Goal: Information Seeking & Learning: Learn about a topic

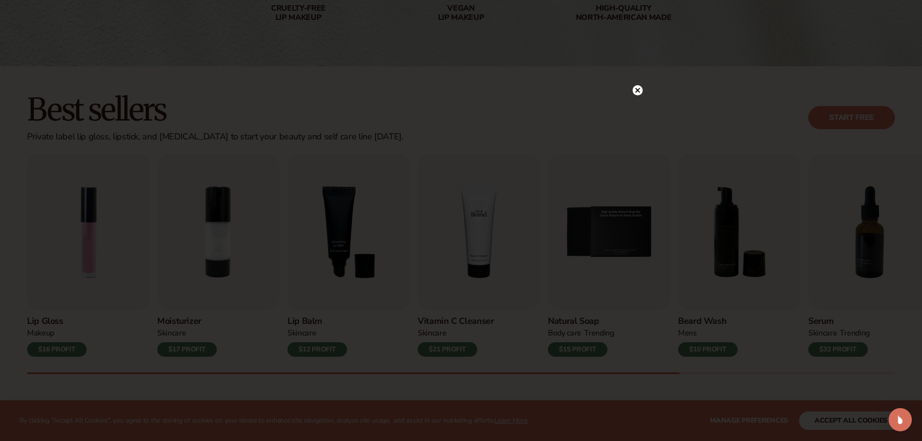
scroll to position [242, 0]
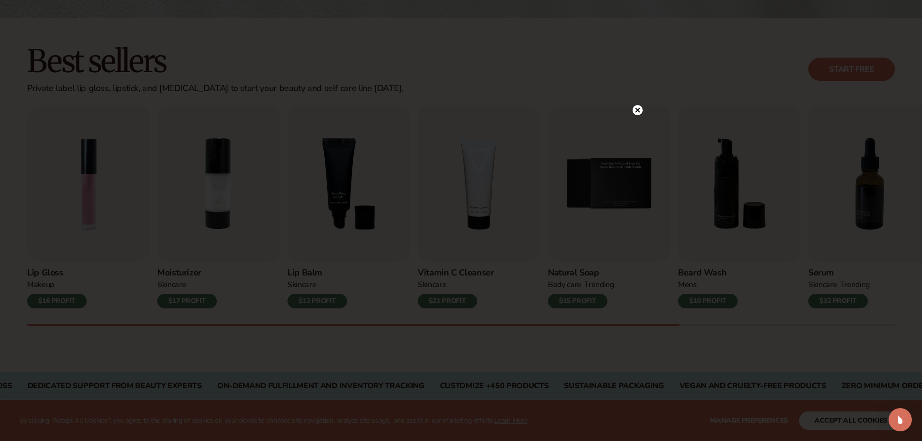
click at [638, 109] on circle at bounding box center [638, 110] width 10 height 10
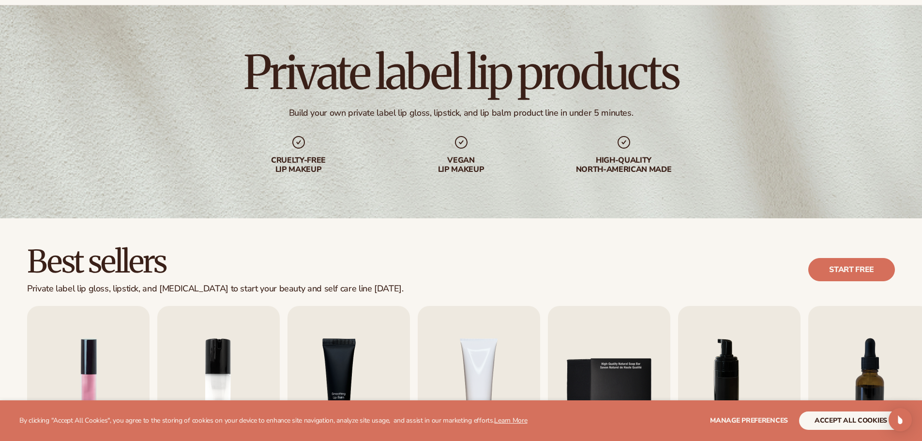
scroll to position [0, 0]
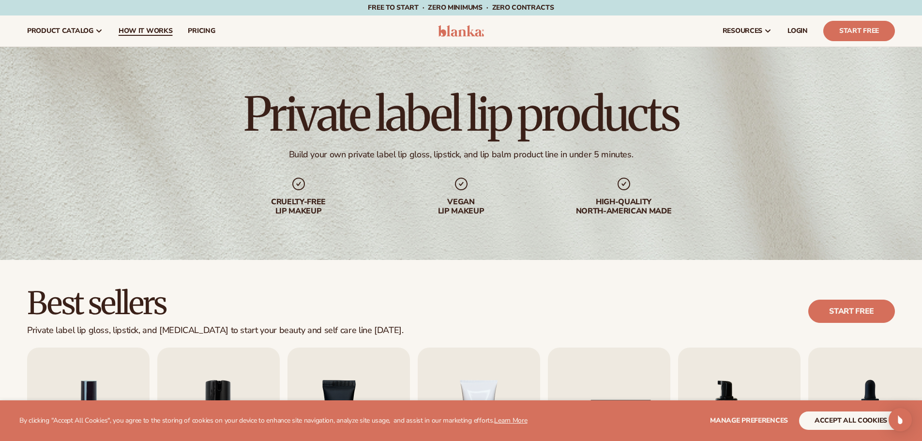
click at [141, 32] on span "How It Works" at bounding box center [146, 31] width 54 height 8
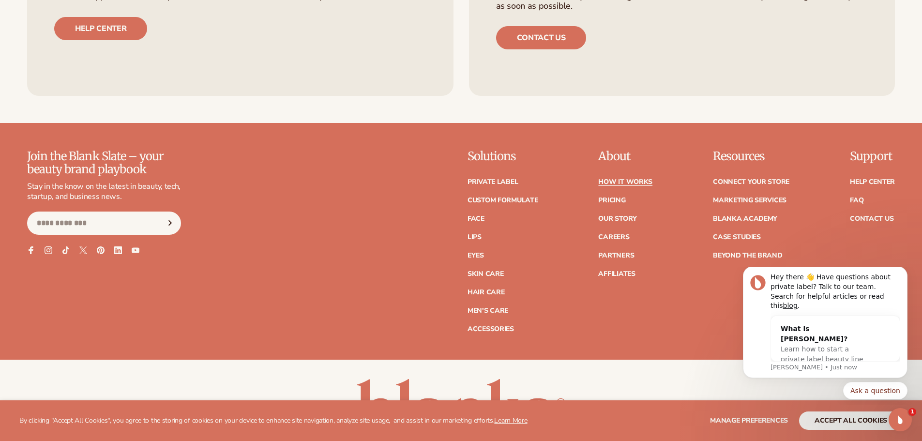
scroll to position [2518, 0]
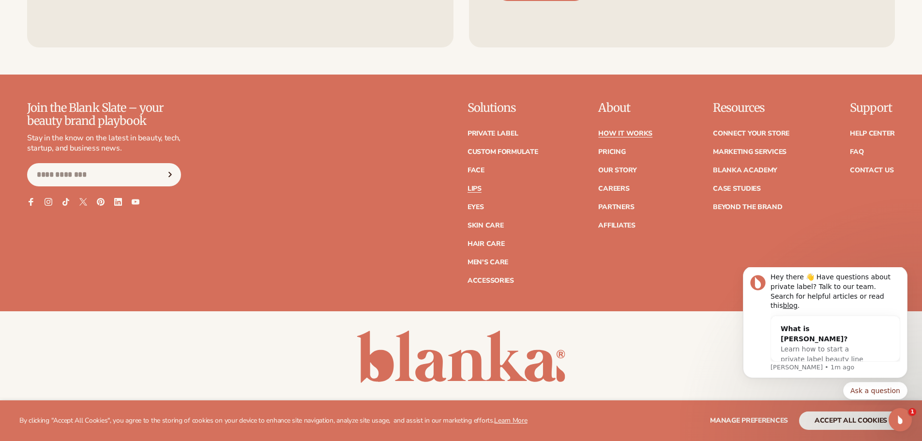
click at [481, 185] on link "Lips" at bounding box center [475, 188] width 14 height 7
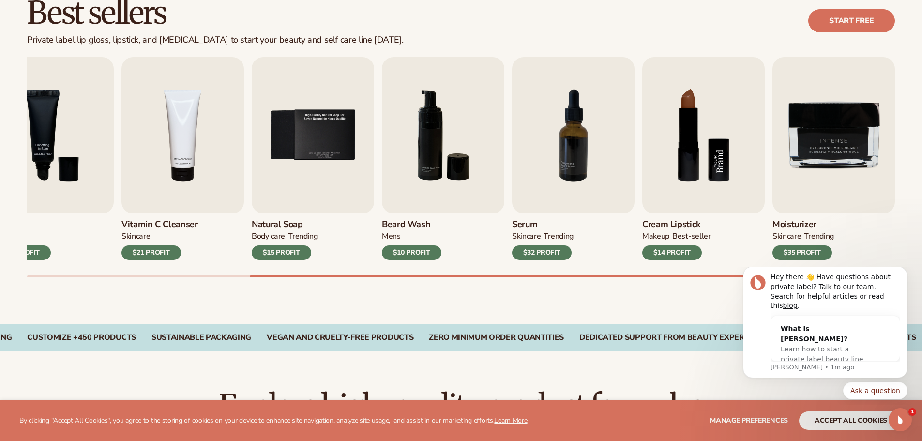
click at [669, 191] on img "8 / 9" at bounding box center [703, 135] width 122 height 156
click at [710, 116] on img "8 / 9" at bounding box center [703, 135] width 122 height 156
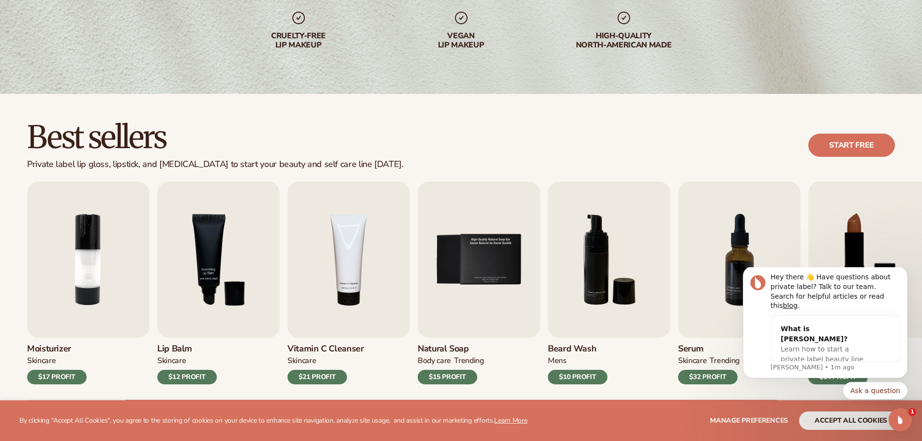
scroll to position [194, 0]
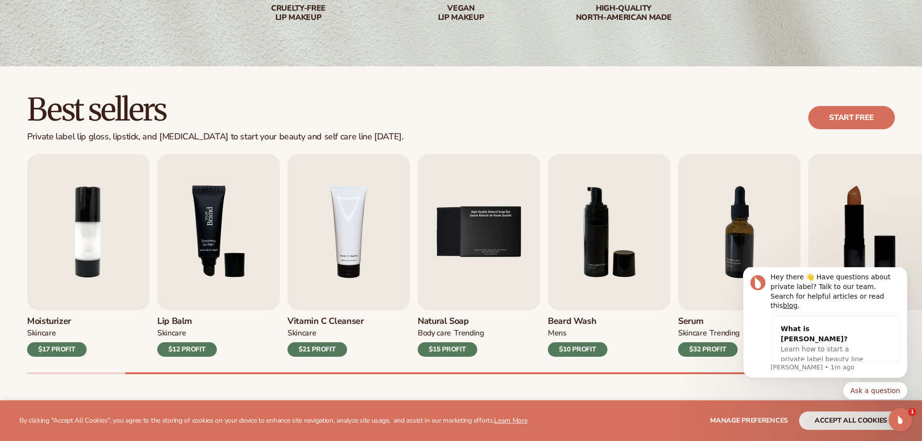
click at [213, 214] on img "3 / 9" at bounding box center [218, 232] width 122 height 156
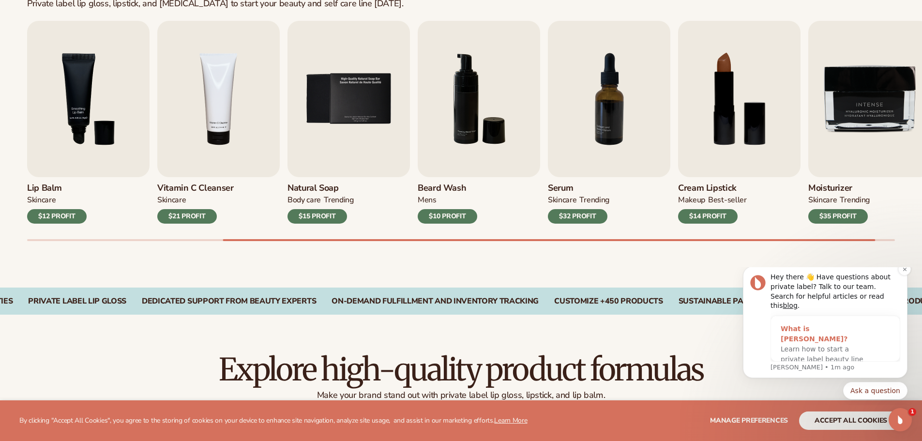
scroll to position [339, 0]
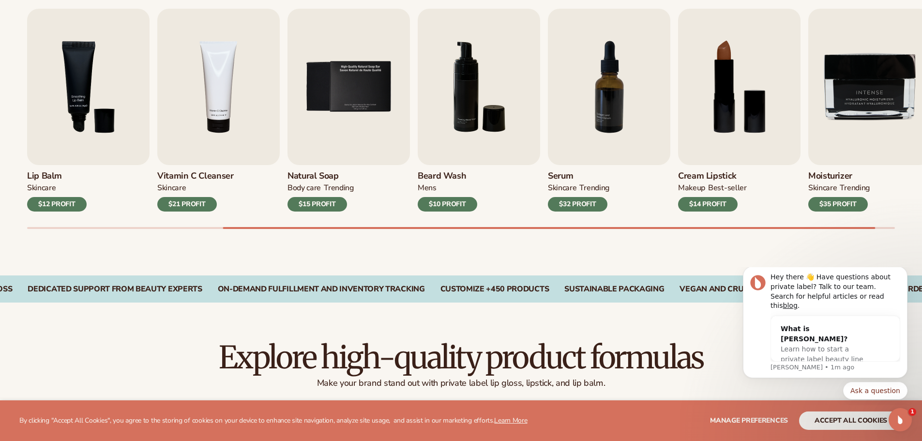
click at [694, 201] on div "$14 PROFIT" at bounding box center [708, 204] width 60 height 15
click at [731, 145] on img "8 / 9" at bounding box center [739, 87] width 122 height 156
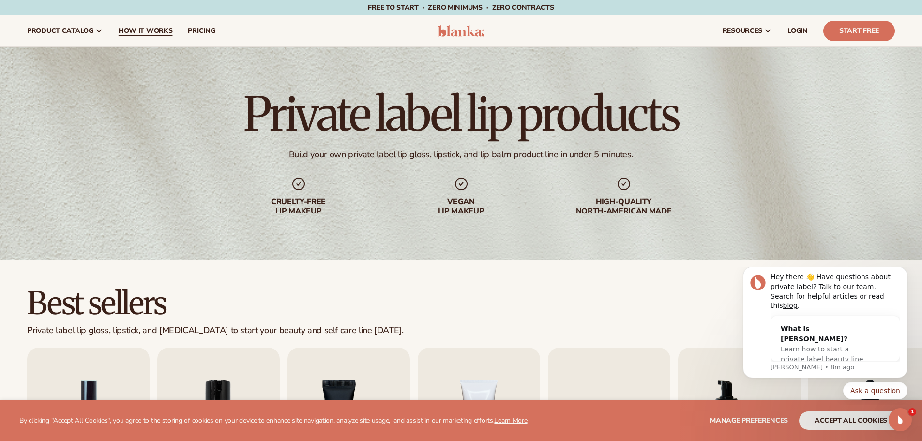
click at [137, 27] on span "How It Works" at bounding box center [146, 31] width 54 height 8
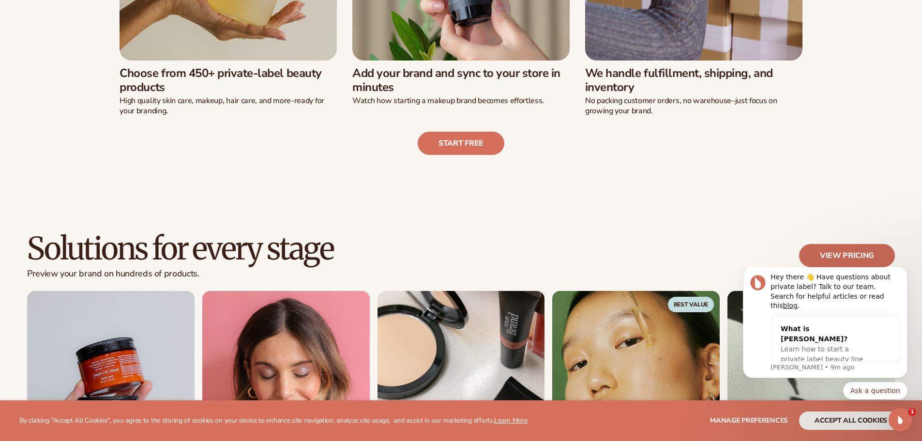
click at [870, 252] on link "View pricing" at bounding box center [847, 255] width 96 height 23
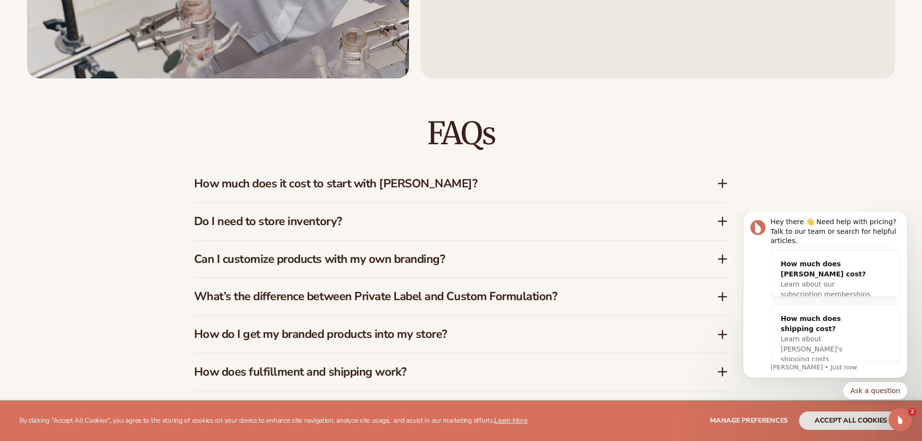
scroll to position [1501, 0]
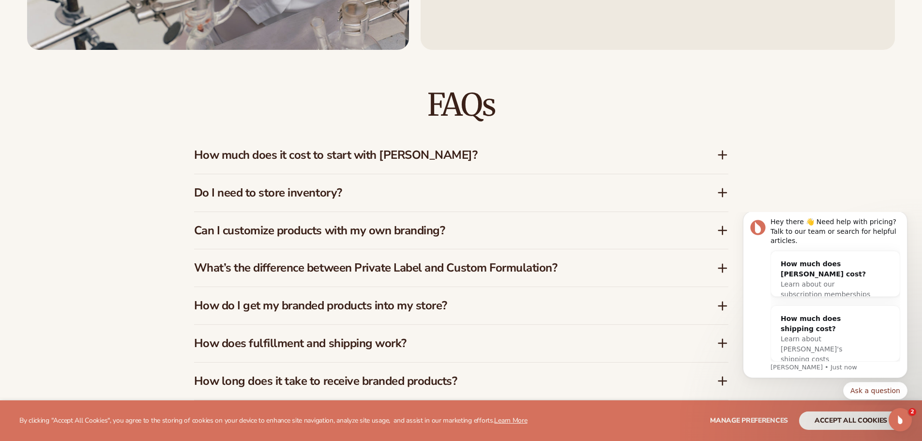
click at [723, 156] on icon at bounding box center [723, 155] width 0 height 8
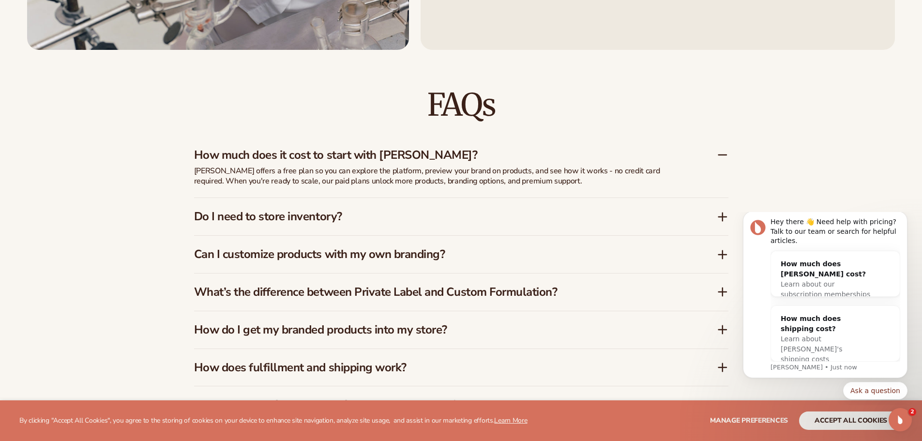
scroll to position [1549, 0]
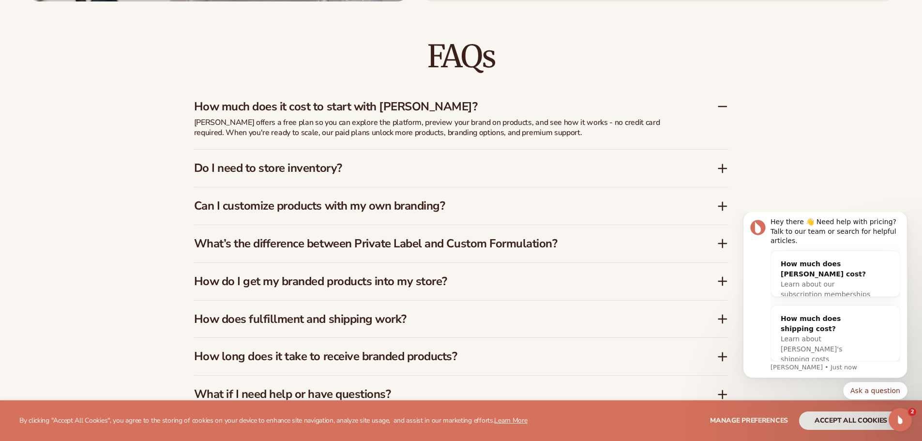
click at [723, 168] on icon at bounding box center [723, 169] width 12 height 12
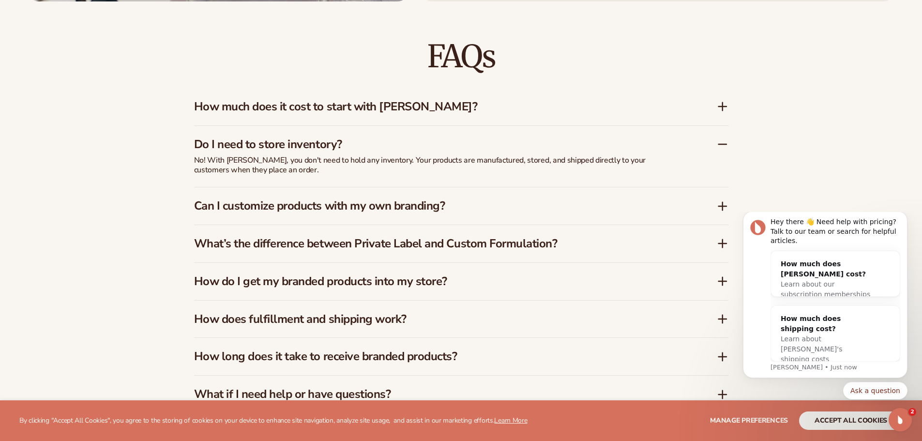
click at [724, 207] on icon at bounding box center [723, 206] width 12 height 12
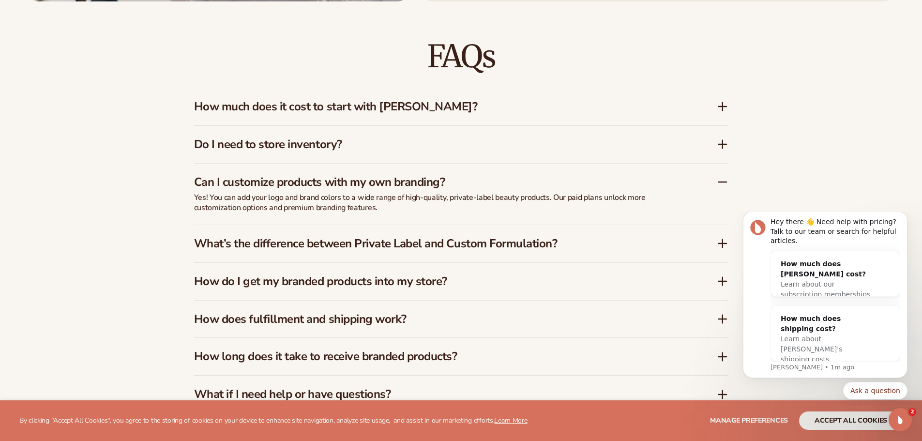
click at [724, 242] on icon at bounding box center [723, 244] width 12 height 12
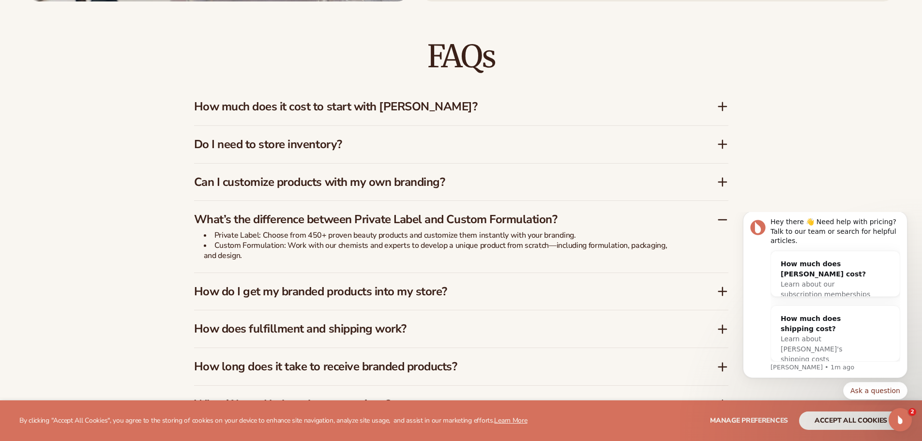
click at [721, 290] on icon at bounding box center [723, 292] width 12 height 12
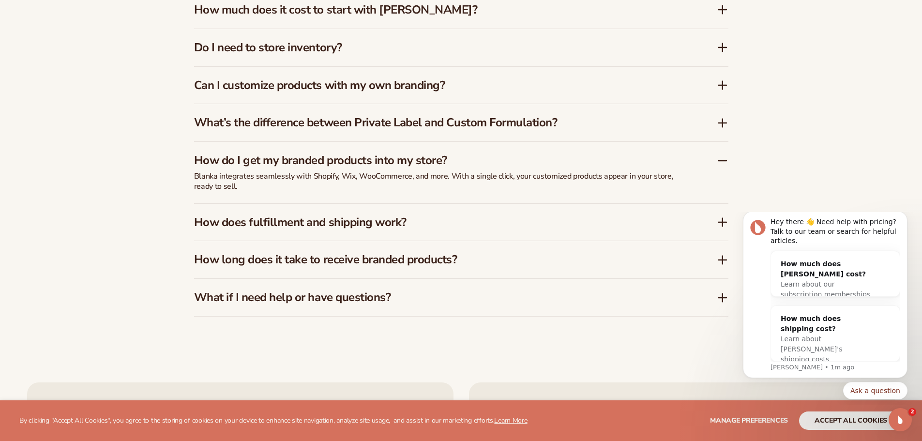
scroll to position [1694, 0]
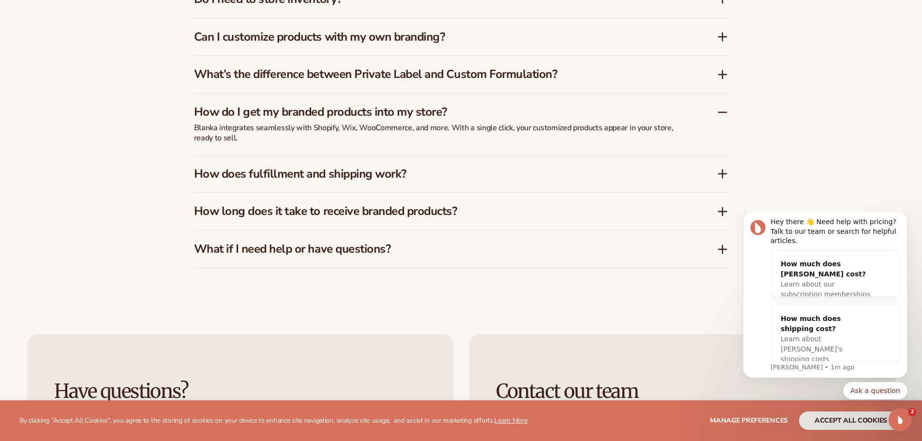
click at [724, 212] on icon at bounding box center [723, 212] width 8 height 0
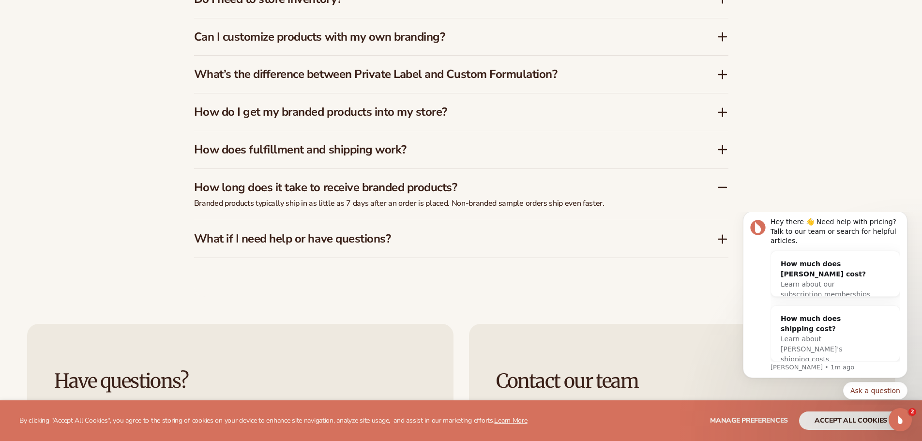
click at [723, 237] on icon at bounding box center [723, 239] width 12 height 12
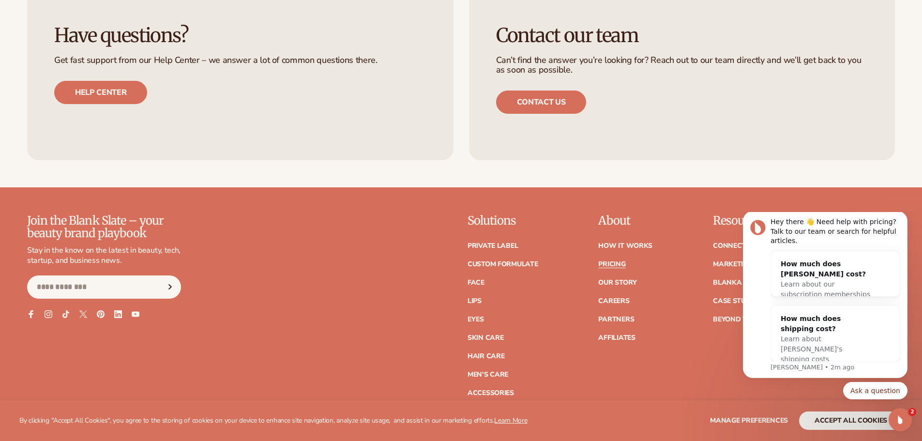
scroll to position [2082, 0]
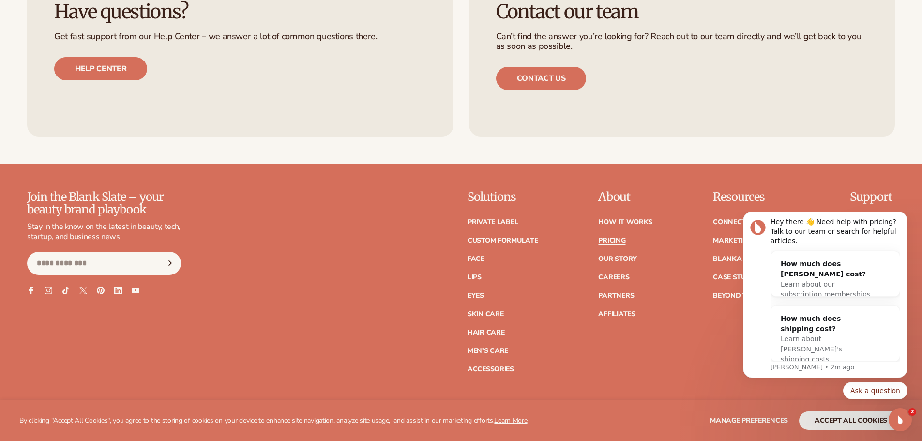
click at [620, 239] on link "Pricing" at bounding box center [611, 240] width 27 height 7
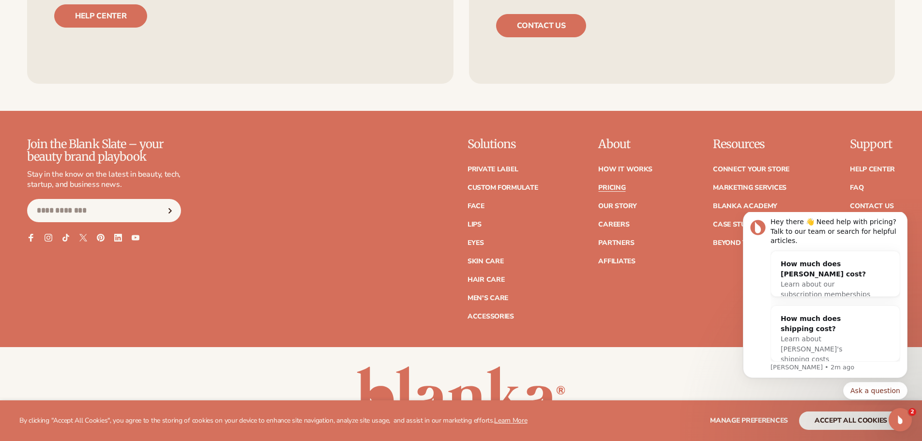
scroll to position [2174, 0]
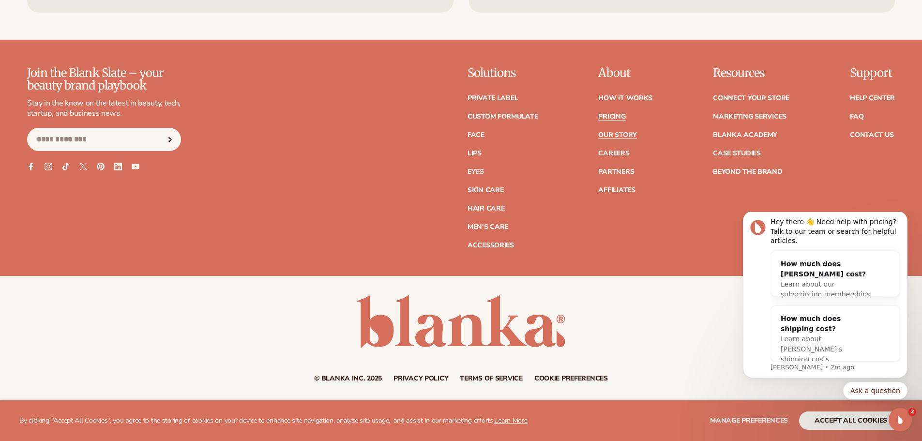
click at [633, 136] on link "Our Story" at bounding box center [617, 135] width 38 height 7
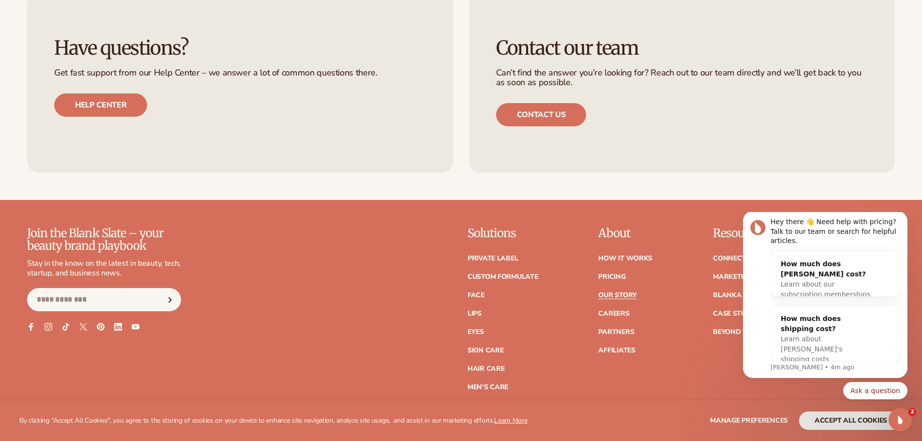
scroll to position [2953, 0]
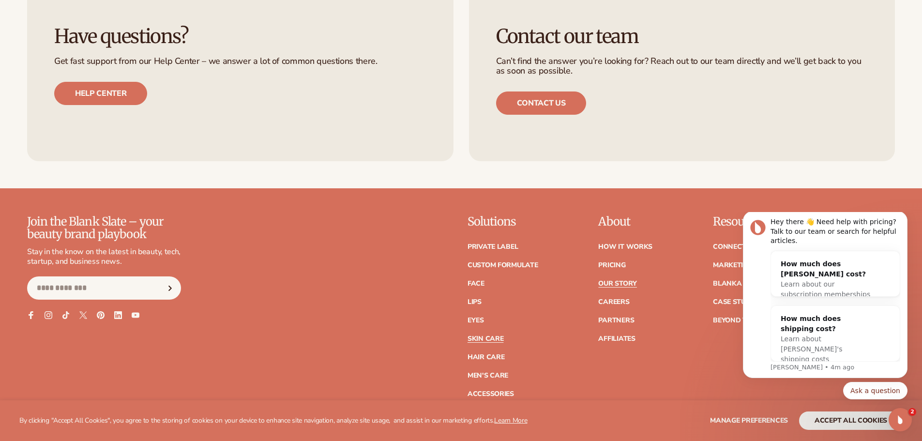
click at [495, 336] on link "Skin Care" at bounding box center [486, 339] width 36 height 7
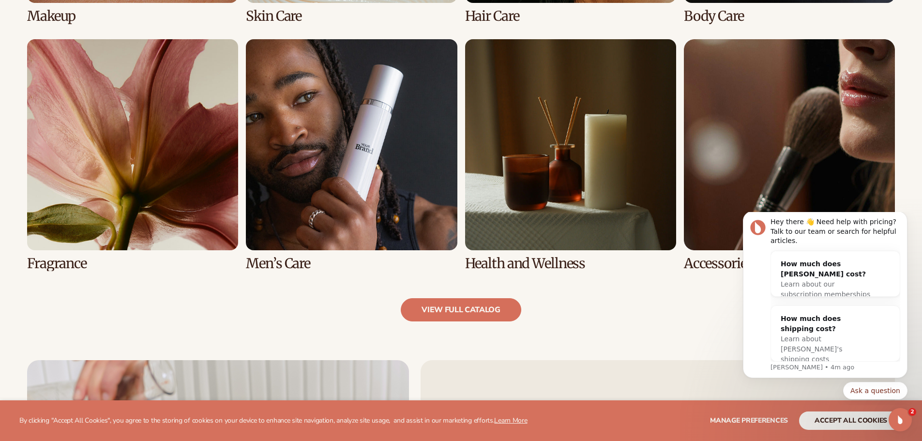
scroll to position [968, 0]
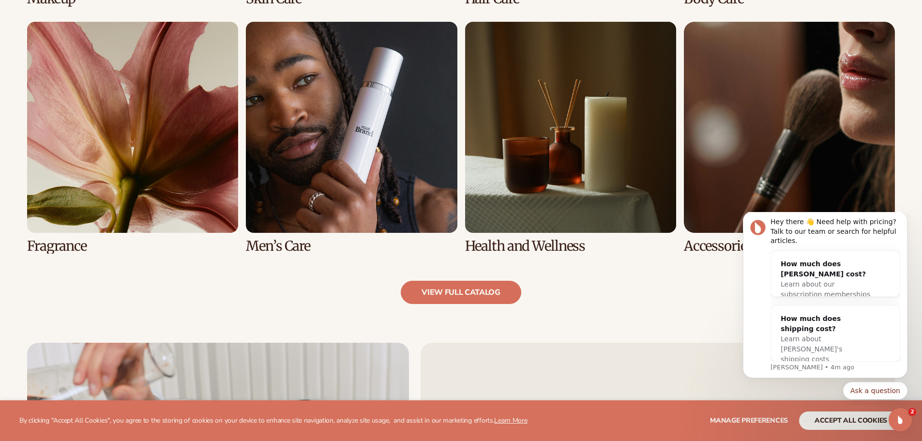
click at [572, 182] on link "7 / 8" at bounding box center [570, 138] width 211 height 232
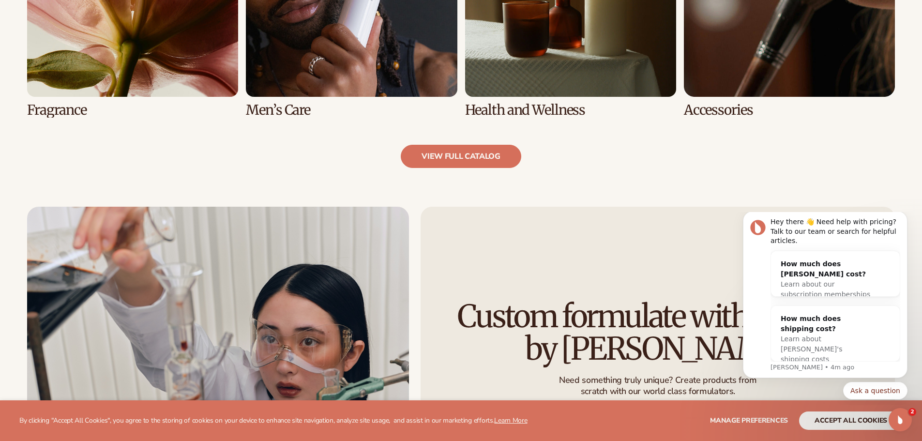
scroll to position [1114, 0]
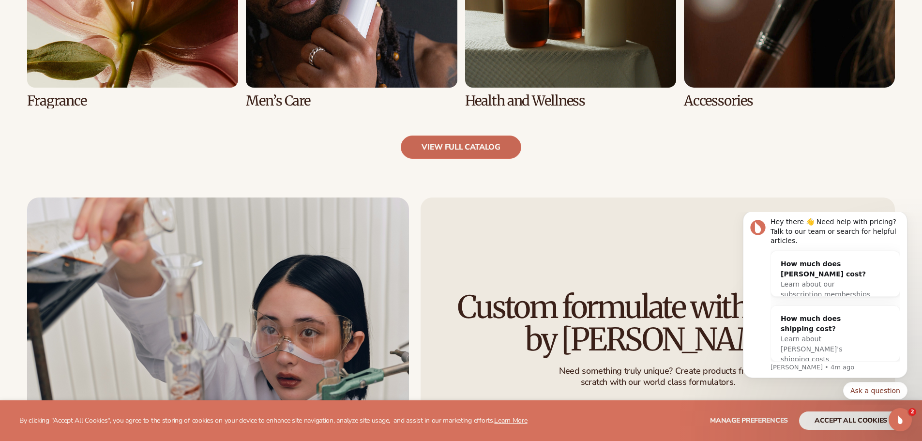
click at [472, 147] on link "view full catalog" at bounding box center [461, 147] width 121 height 23
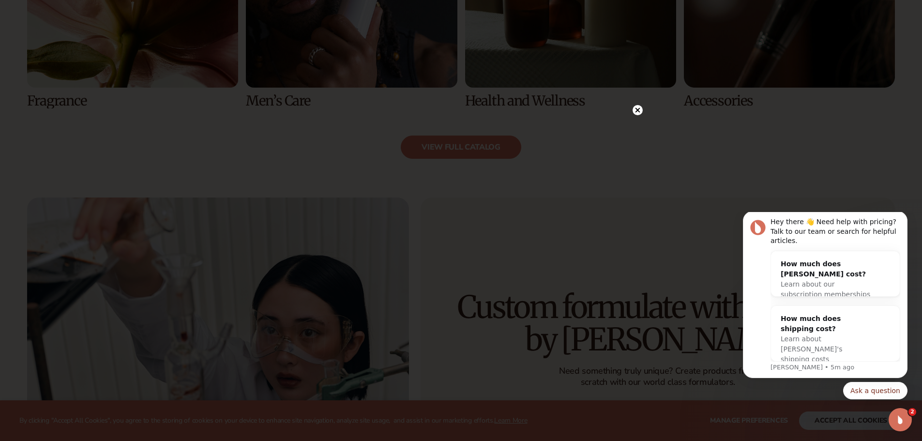
click at [639, 108] on circle at bounding box center [638, 110] width 10 height 10
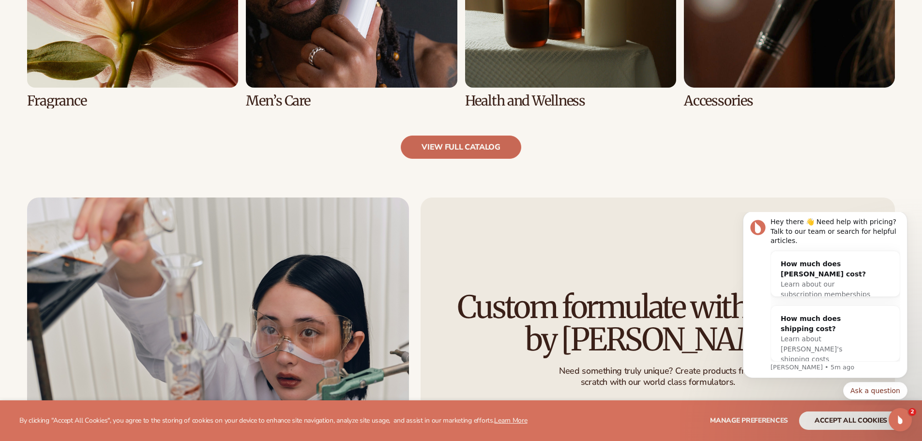
click at [450, 145] on link "view full catalog" at bounding box center [461, 147] width 121 height 23
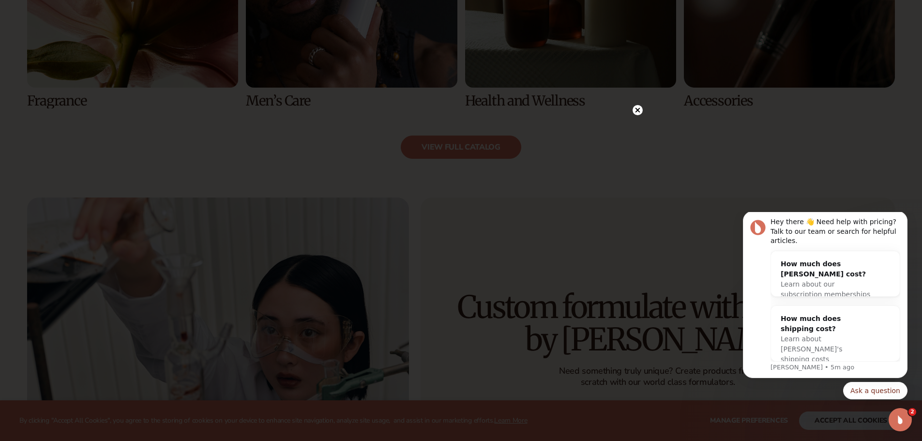
click at [713, 198] on div at bounding box center [461, 220] width 922 height 441
click at [640, 108] on icon at bounding box center [637, 110] width 5 height 5
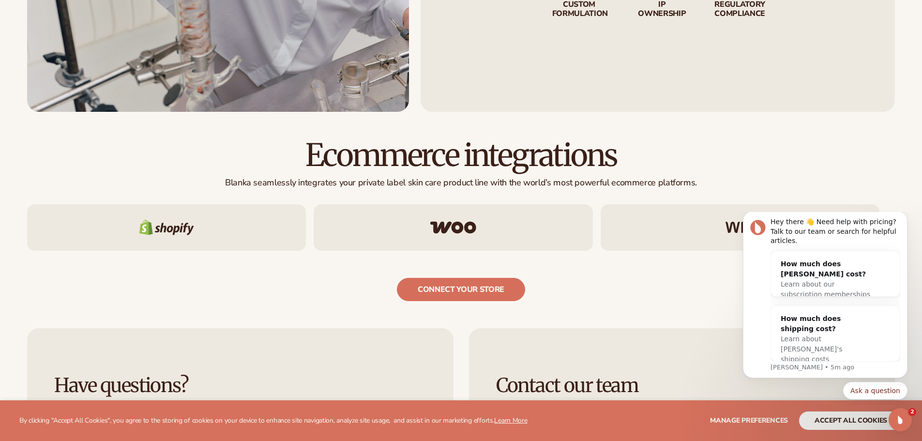
scroll to position [1598, 0]
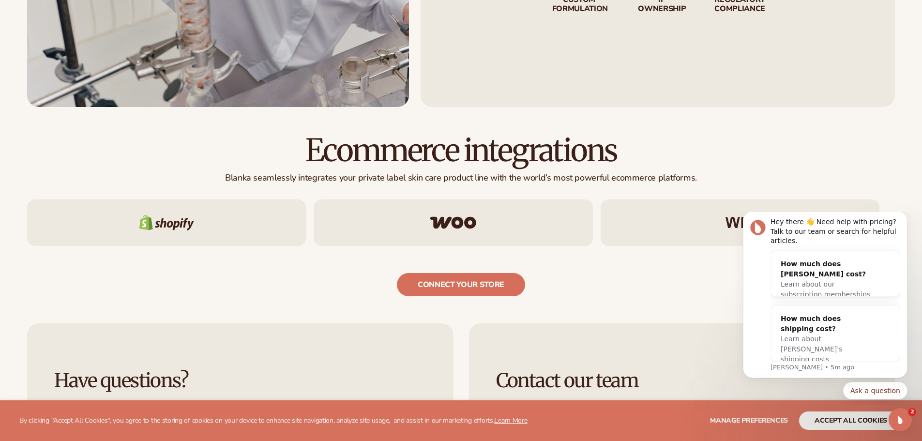
drag, startPoint x: 842, startPoint y: 2, endPoint x: 712, endPoint y: 38, distance: 135.1
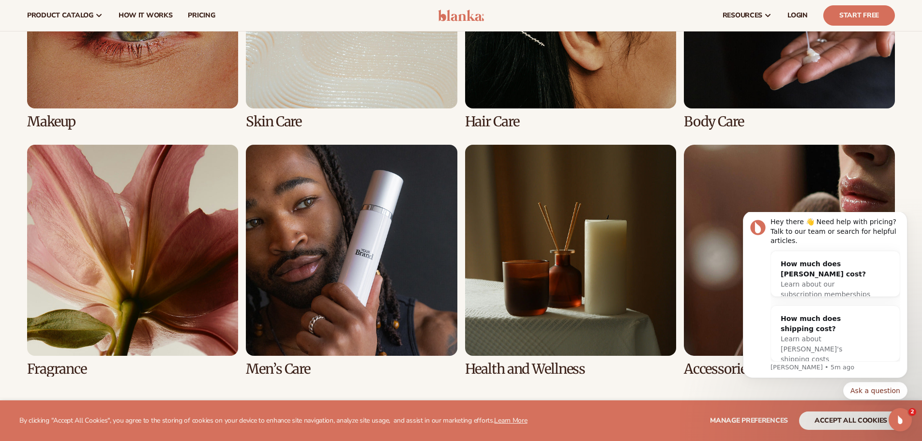
scroll to position [823, 0]
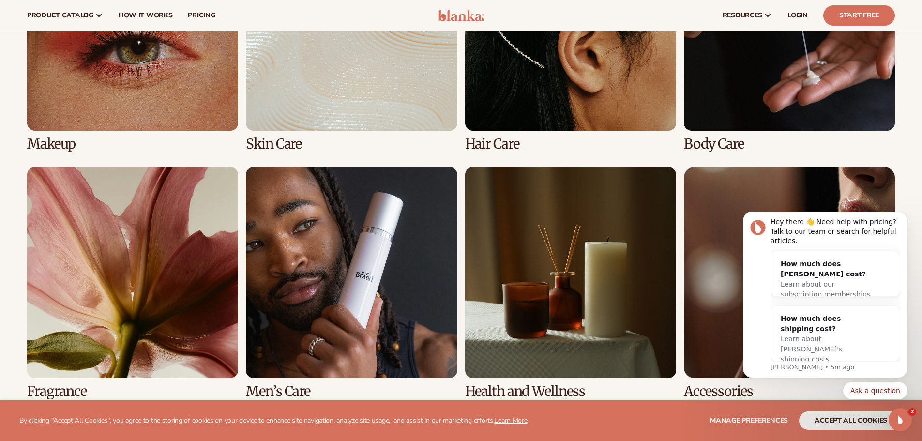
click at [625, 201] on link "7 / 8" at bounding box center [570, 283] width 211 height 232
click at [737, 98] on link "4 / 8" at bounding box center [789, 36] width 211 height 232
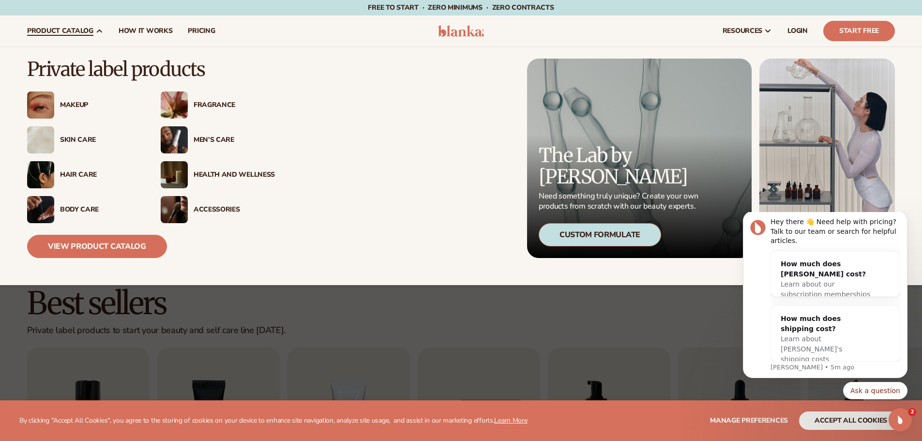
click at [79, 101] on div "Makeup" at bounding box center [100, 105] width 81 height 8
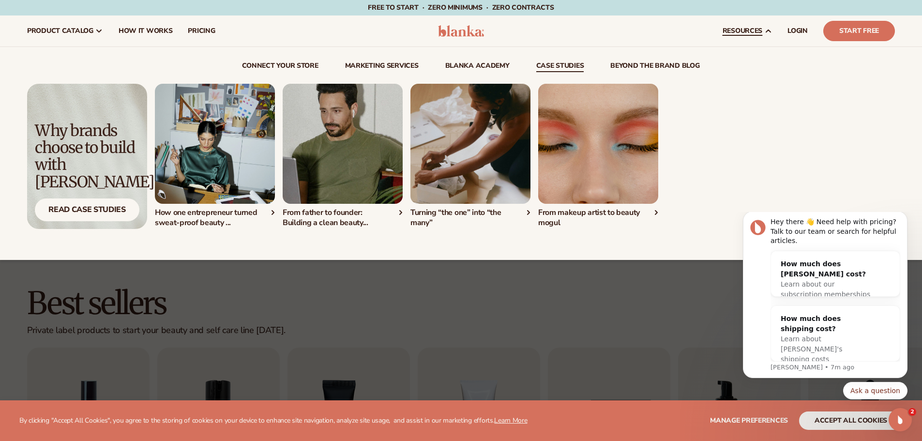
click at [481, 151] on img "3 / 4" at bounding box center [471, 144] width 120 height 120
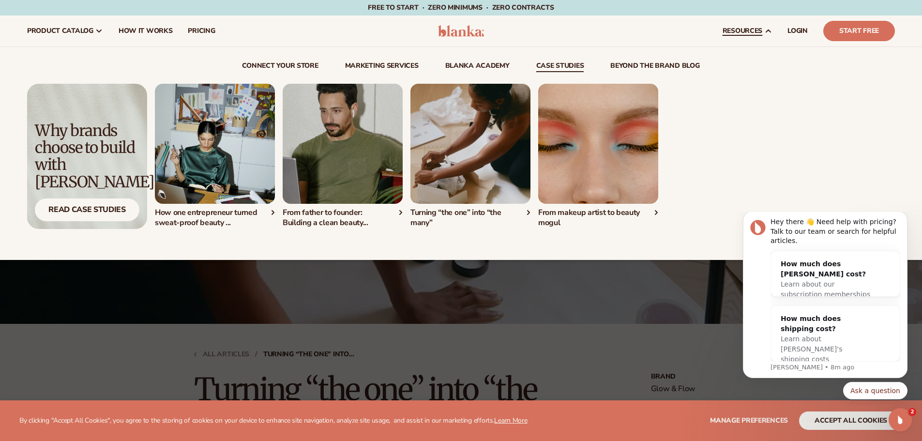
click at [583, 130] on img "4 / 4" at bounding box center [598, 144] width 120 height 120
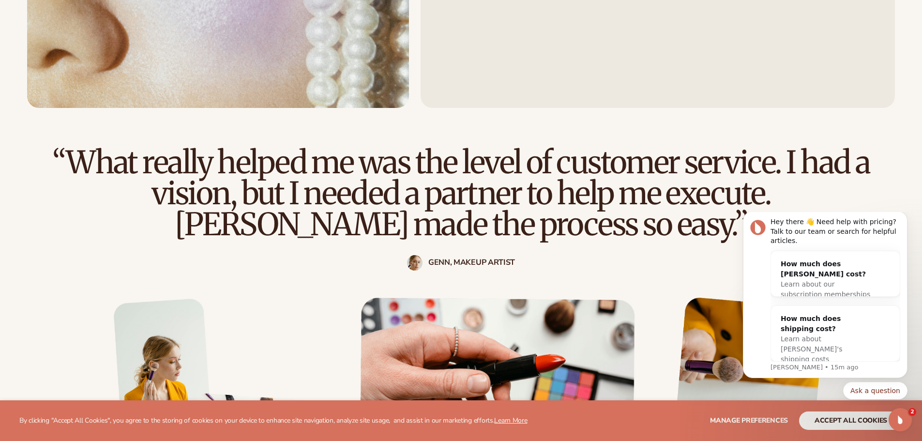
scroll to position [1017, 0]
